Goal: Find contact information: Find contact information

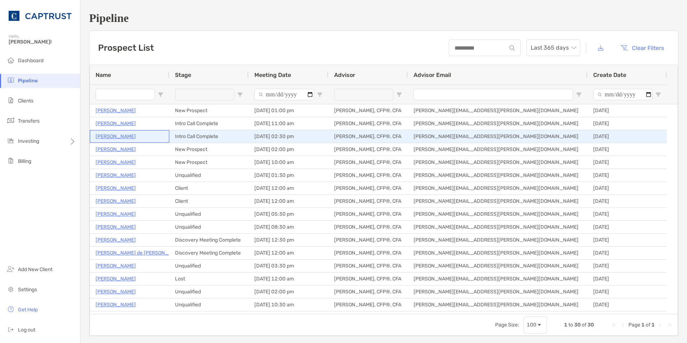
click at [114, 137] on p "Skye McDougall" at bounding box center [116, 136] width 40 height 9
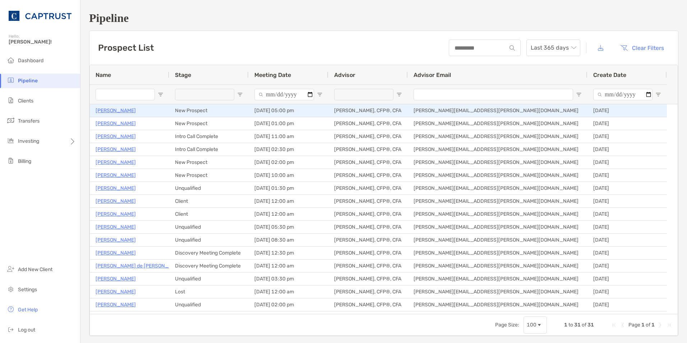
click at [118, 110] on p "[PERSON_NAME]" at bounding box center [116, 110] width 40 height 9
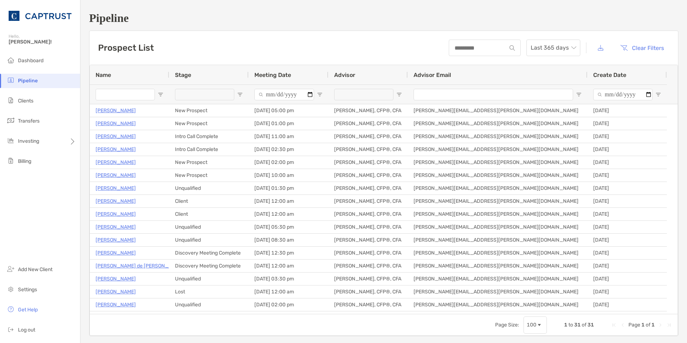
click at [237, 41] on div "Prospect List Last 365 days Clear Filters" at bounding box center [384, 48] width 589 height 34
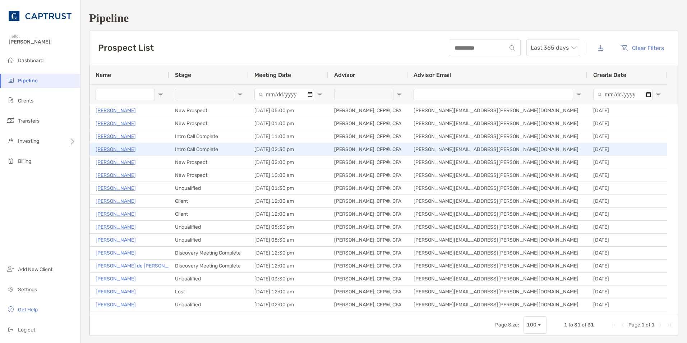
click at [112, 149] on p "Skye McDougall" at bounding box center [116, 149] width 40 height 9
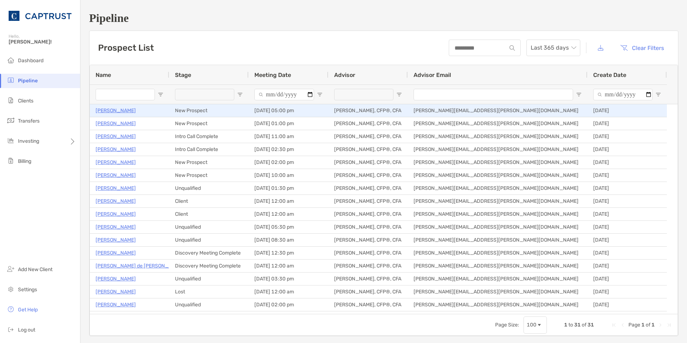
click at [113, 111] on p "[PERSON_NAME]" at bounding box center [116, 110] width 40 height 9
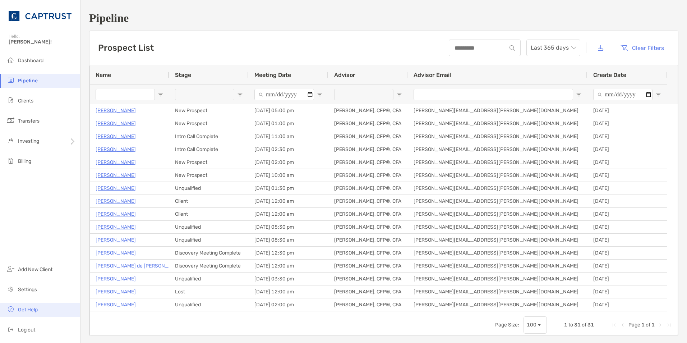
click at [47, 313] on li "Get Help" at bounding box center [40, 310] width 80 height 14
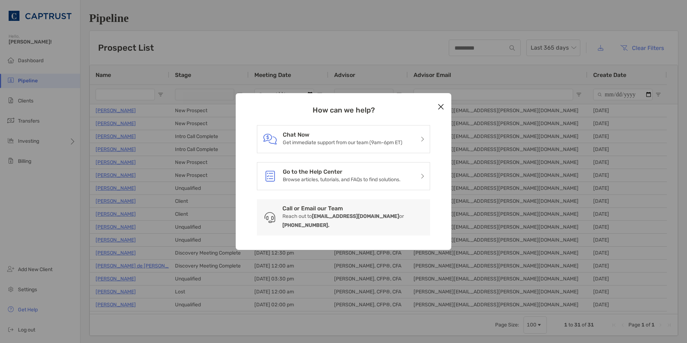
click at [440, 111] on icon "Close modal" at bounding box center [441, 106] width 6 height 9
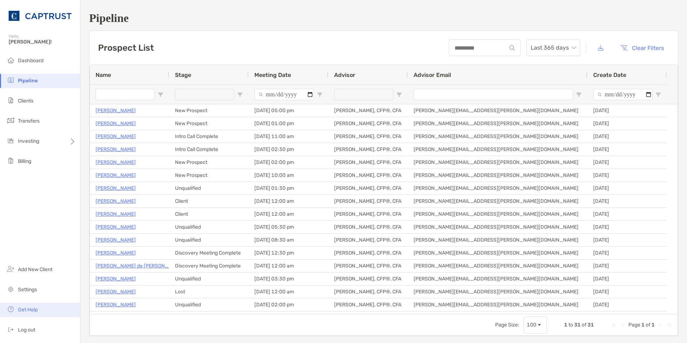
click at [45, 312] on li "Get Help" at bounding box center [40, 310] width 80 height 14
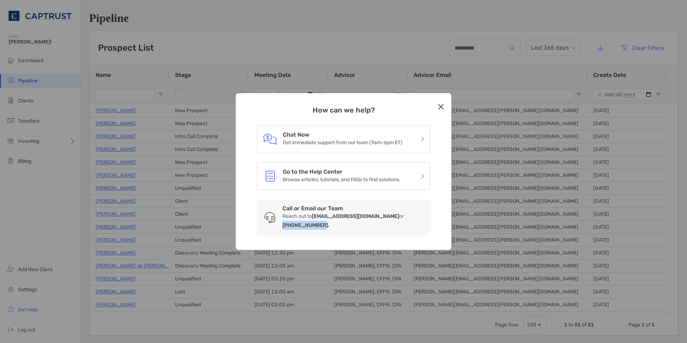
drag, startPoint x: 423, startPoint y: 221, endPoint x: 385, endPoint y: 225, distance: 37.6
click at [385, 225] on p "Reach out to clientsupport@zoefin.com or 646-680-9244." at bounding box center [354, 221] width 142 height 18
drag, startPoint x: 385, startPoint y: 225, endPoint x: 421, endPoint y: 223, distance: 35.3
copy b "646-680-9244."
click at [436, 111] on button "Close modal" at bounding box center [441, 107] width 11 height 11
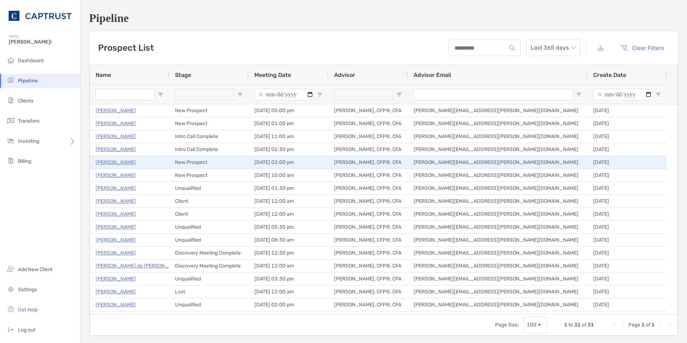
click at [114, 161] on p "[PERSON_NAME]" at bounding box center [116, 162] width 40 height 9
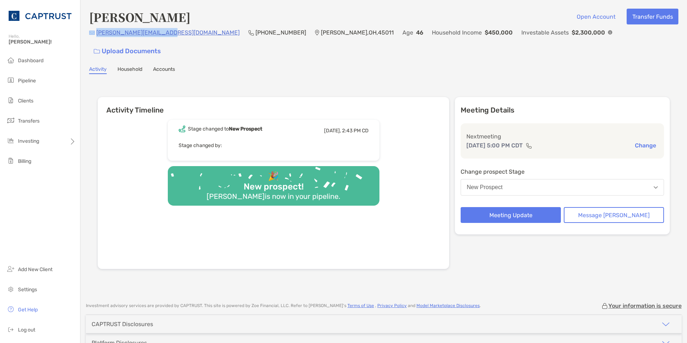
drag, startPoint x: 168, startPoint y: 40, endPoint x: 95, endPoint y: 37, distance: 72.3
click at [95, 37] on div "[PERSON_NAME][EMAIL_ADDRESS][DOMAIN_NAME] (513) 262-[GEOGRAPHIC_DATA] Age [DEMO…" at bounding box center [384, 43] width 590 height 31
copy div "[PERSON_NAME][EMAIL_ADDRESS][DOMAIN_NAME]"
click at [62, 15] on img at bounding box center [40, 16] width 63 height 26
click at [581, 207] on button "Message [PERSON_NAME]" at bounding box center [614, 215] width 100 height 16
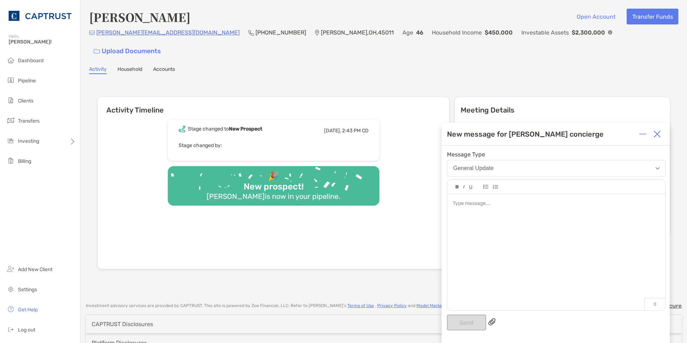
click at [658, 168] on img "button" at bounding box center [658, 168] width 4 height 3
click at [659, 131] on img at bounding box center [657, 133] width 7 height 7
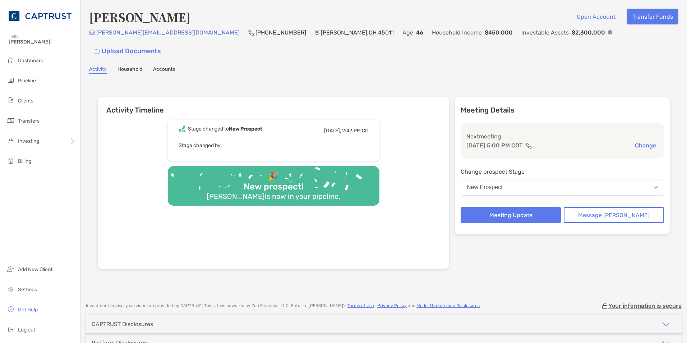
click at [646, 142] on button "Change" at bounding box center [646, 146] width 26 height 8
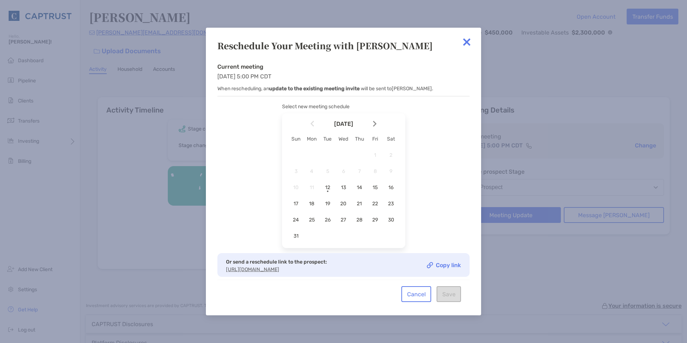
click at [464, 45] on img at bounding box center [467, 42] width 14 height 14
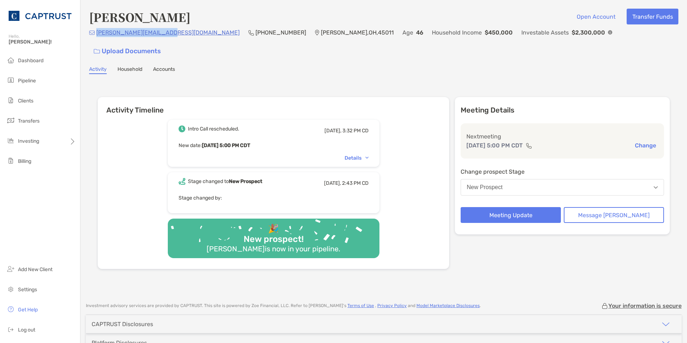
drag, startPoint x: 166, startPoint y: 37, endPoint x: 96, endPoint y: 40, distance: 70.2
click at [96, 40] on div "jason.berger3@gmail.com (513) 262-6673 Hamilton , OH , 45011 Age 46 Household I…" at bounding box center [384, 43] width 590 height 31
copy p "jason.berger3@gmail.com"
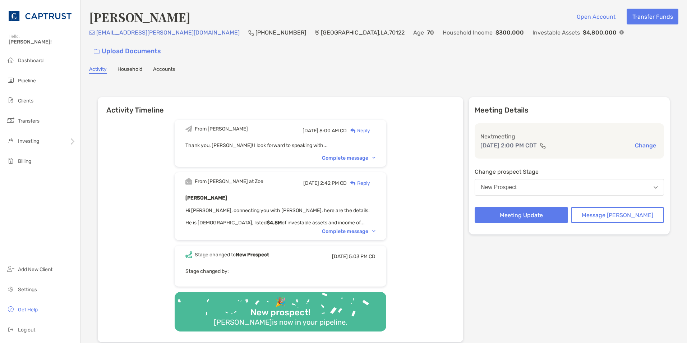
click at [368, 228] on div "Complete message" at bounding box center [349, 231] width 54 height 6
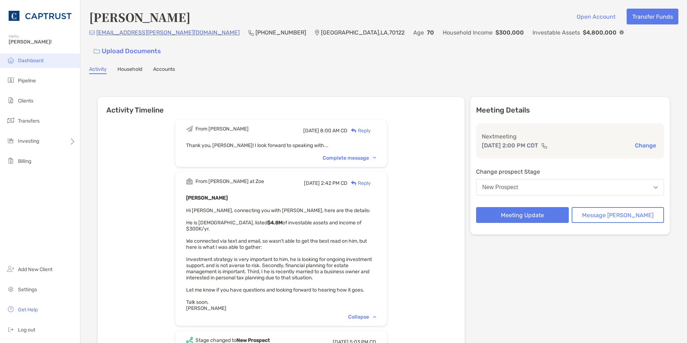
click at [47, 63] on li "Dashboard" at bounding box center [40, 61] width 80 height 14
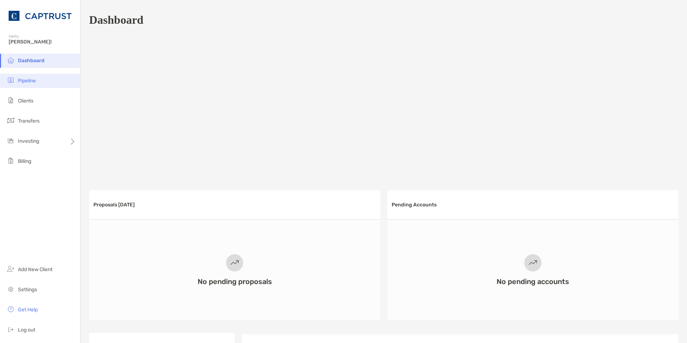
click at [56, 79] on li "Pipeline" at bounding box center [40, 81] width 80 height 14
